Goal: Task Accomplishment & Management: Complete application form

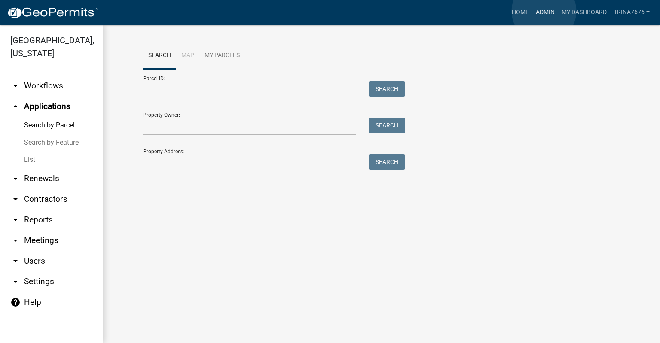
click at [544, 11] on link "Admin" at bounding box center [545, 12] width 26 height 16
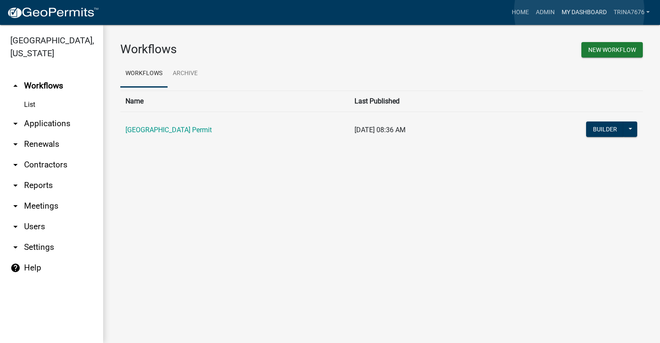
click at [579, 12] on link "My Dashboard" at bounding box center [584, 12] width 52 height 16
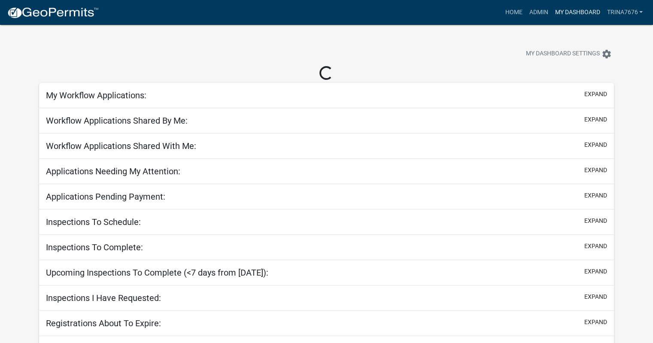
select select "3: 100"
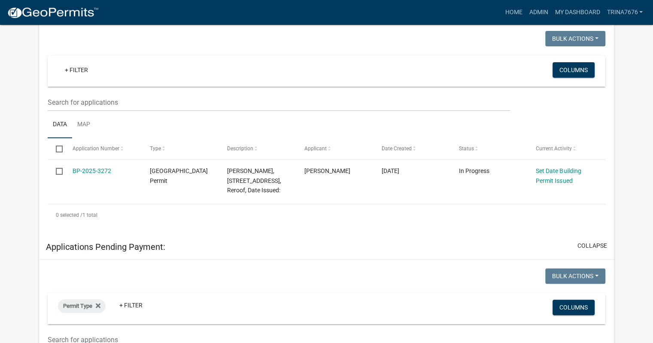
scroll to position [177, 0]
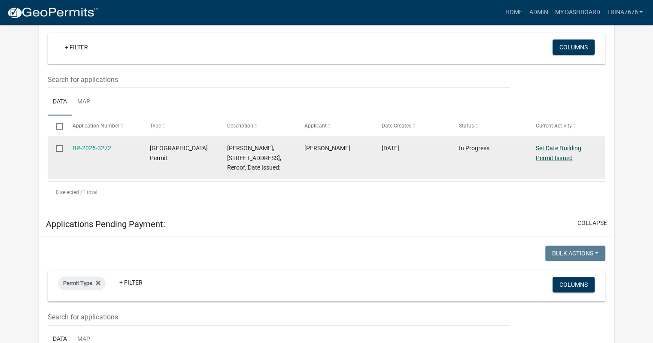
click at [548, 154] on link "Set Date Building Permit Issued" at bounding box center [558, 153] width 45 height 17
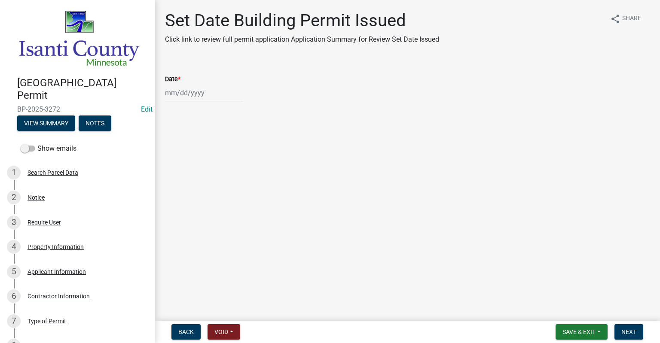
select select "8"
select select "2025"
click at [174, 94] on div "[PERSON_NAME] Feb Mar Apr [PERSON_NAME][DATE] Oct Nov [DATE] 1526 1527 1528 152…" at bounding box center [204, 93] width 79 height 18
click at [259, 182] on div "24" at bounding box center [256, 180] width 14 height 14
type input "[DATE]"
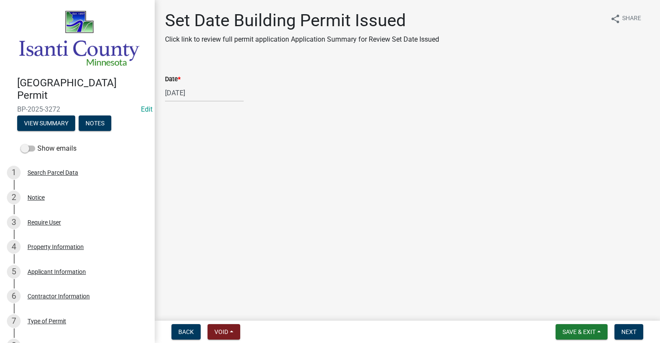
drag, startPoint x: 636, startPoint y: 332, endPoint x: 458, endPoint y: 308, distance: 179.1
drag, startPoint x: 458, startPoint y: 308, endPoint x: 624, endPoint y: 333, distance: 167.3
click at [624, 333] on span "Next" at bounding box center [628, 332] width 15 height 7
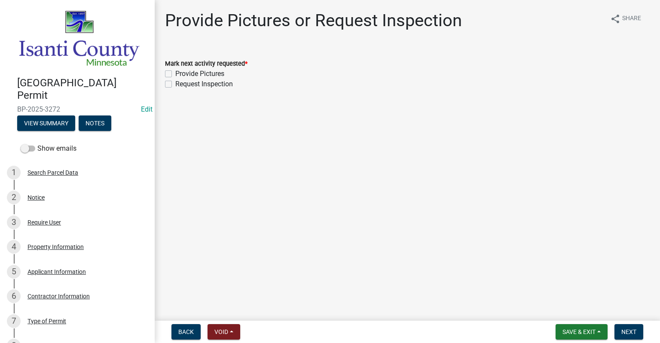
click at [175, 74] on label "Provide Pictures" at bounding box center [199, 74] width 49 height 10
click at [175, 74] on input "Provide Pictures" at bounding box center [178, 72] width 6 height 6
checkbox input "true"
click at [175, 87] on label "Request Inspection" at bounding box center [204, 84] width 58 height 10
click at [175, 85] on input "Request Inspection" at bounding box center [178, 82] width 6 height 6
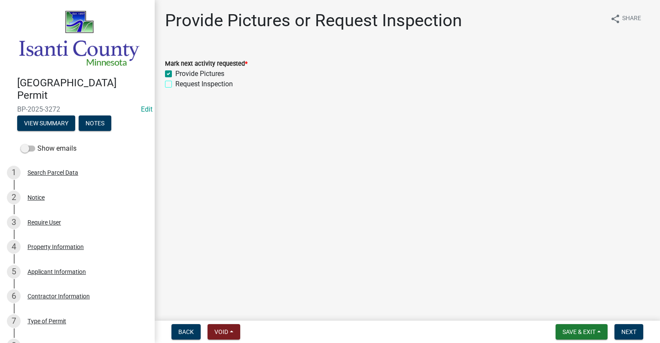
checkbox input "true"
click at [572, 330] on span "Save & Exit" at bounding box center [578, 332] width 33 height 7
click at [571, 310] on button "Save & Exit" at bounding box center [573, 309] width 69 height 21
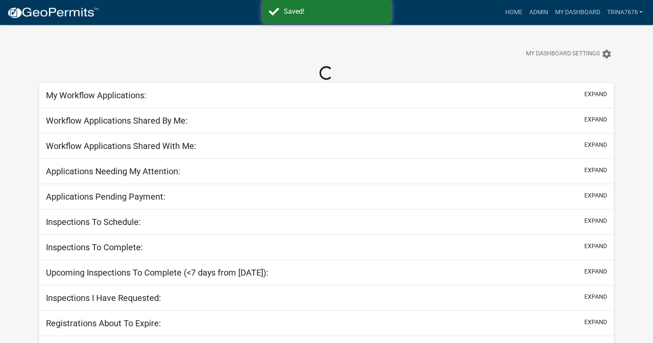
select select "3: 100"
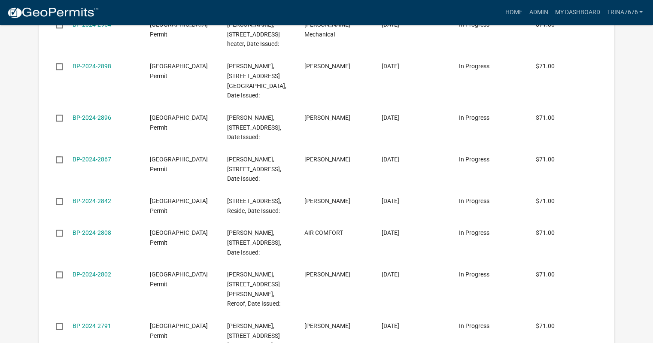
scroll to position [1071, 0]
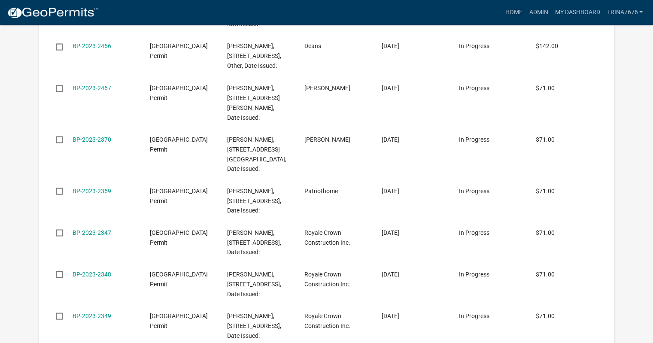
scroll to position [1629, 0]
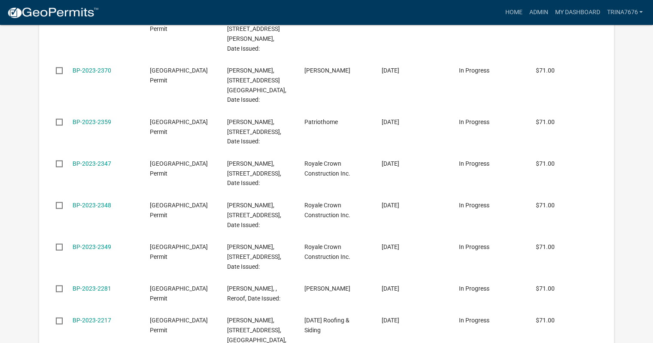
drag, startPoint x: 659, startPoint y: 156, endPoint x: 646, endPoint y: 97, distance: 60.9
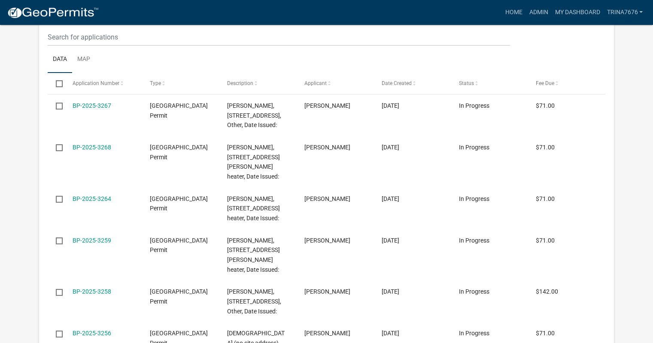
scroll to position [136, 0]
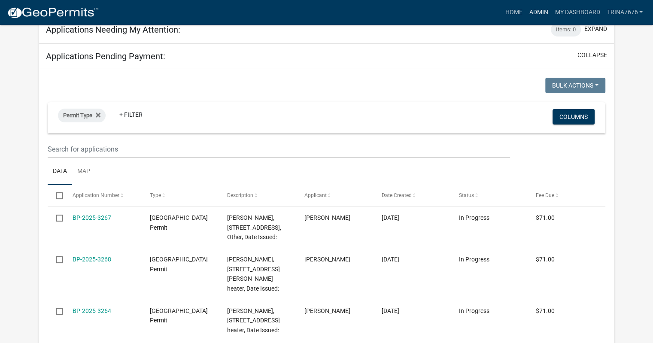
click at [537, 14] on link "Admin" at bounding box center [539, 12] width 26 height 16
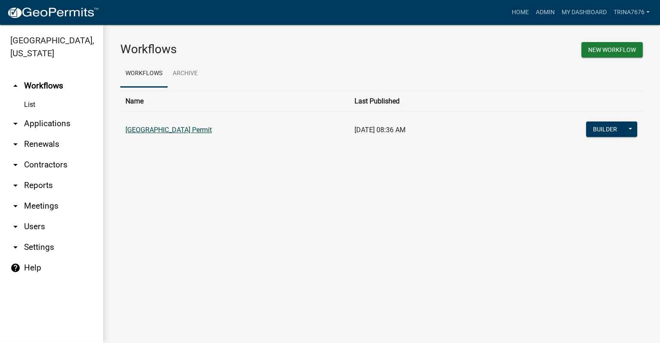
click at [184, 132] on link "[GEOGRAPHIC_DATA] Permit" at bounding box center [168, 130] width 86 height 8
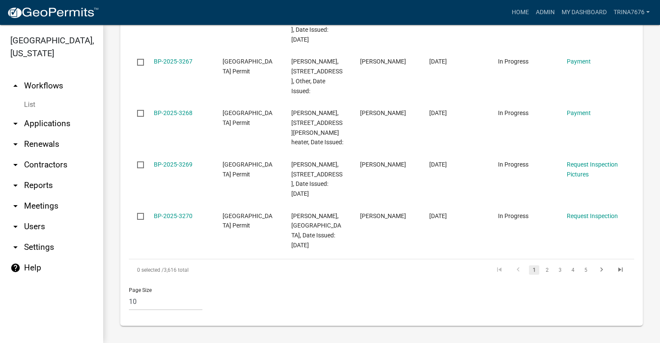
scroll to position [813, 0]
